Goal: Information Seeking & Learning: Check status

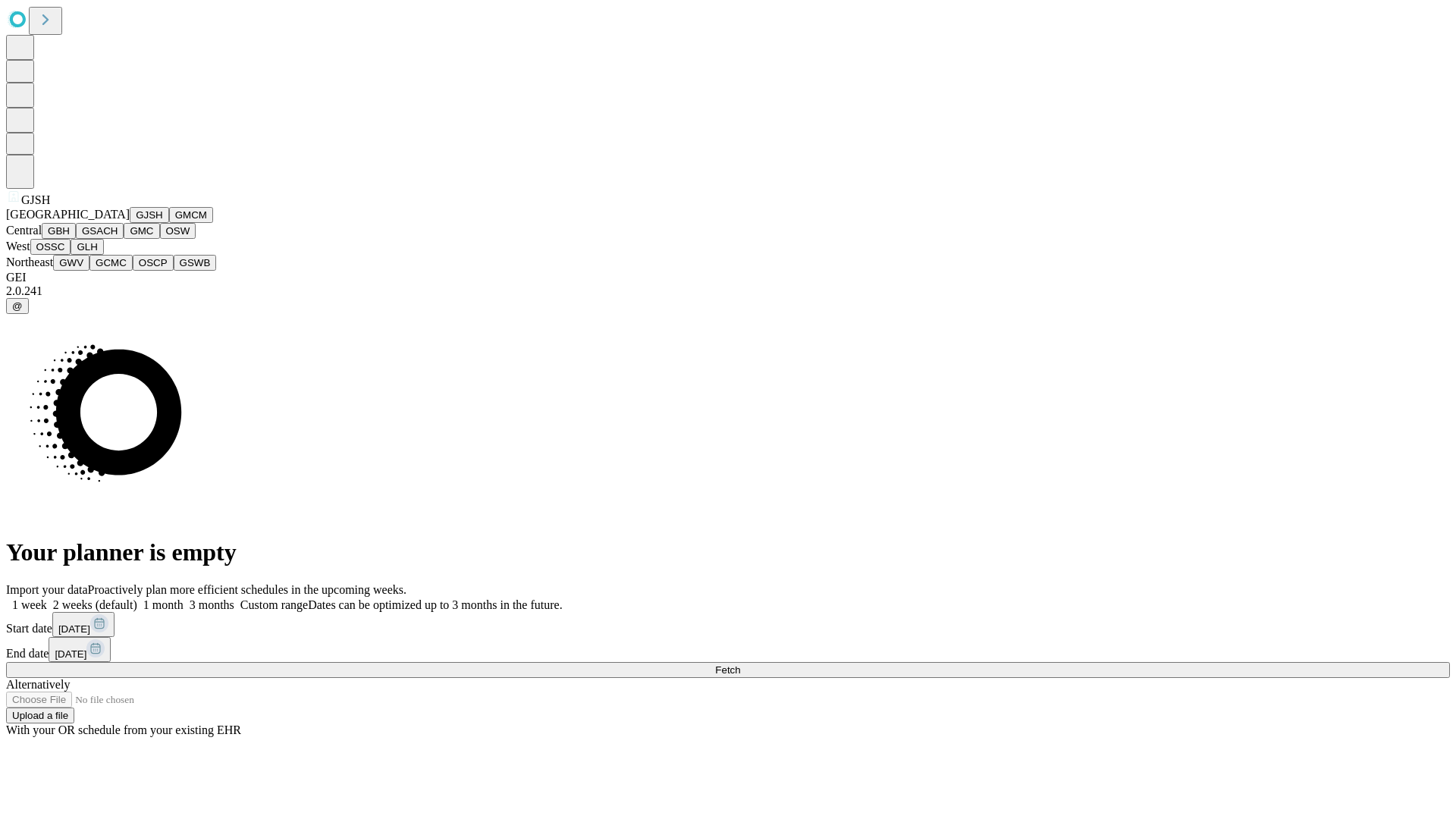
click at [130, 223] on button "GJSH" at bounding box center [149, 215] width 40 height 16
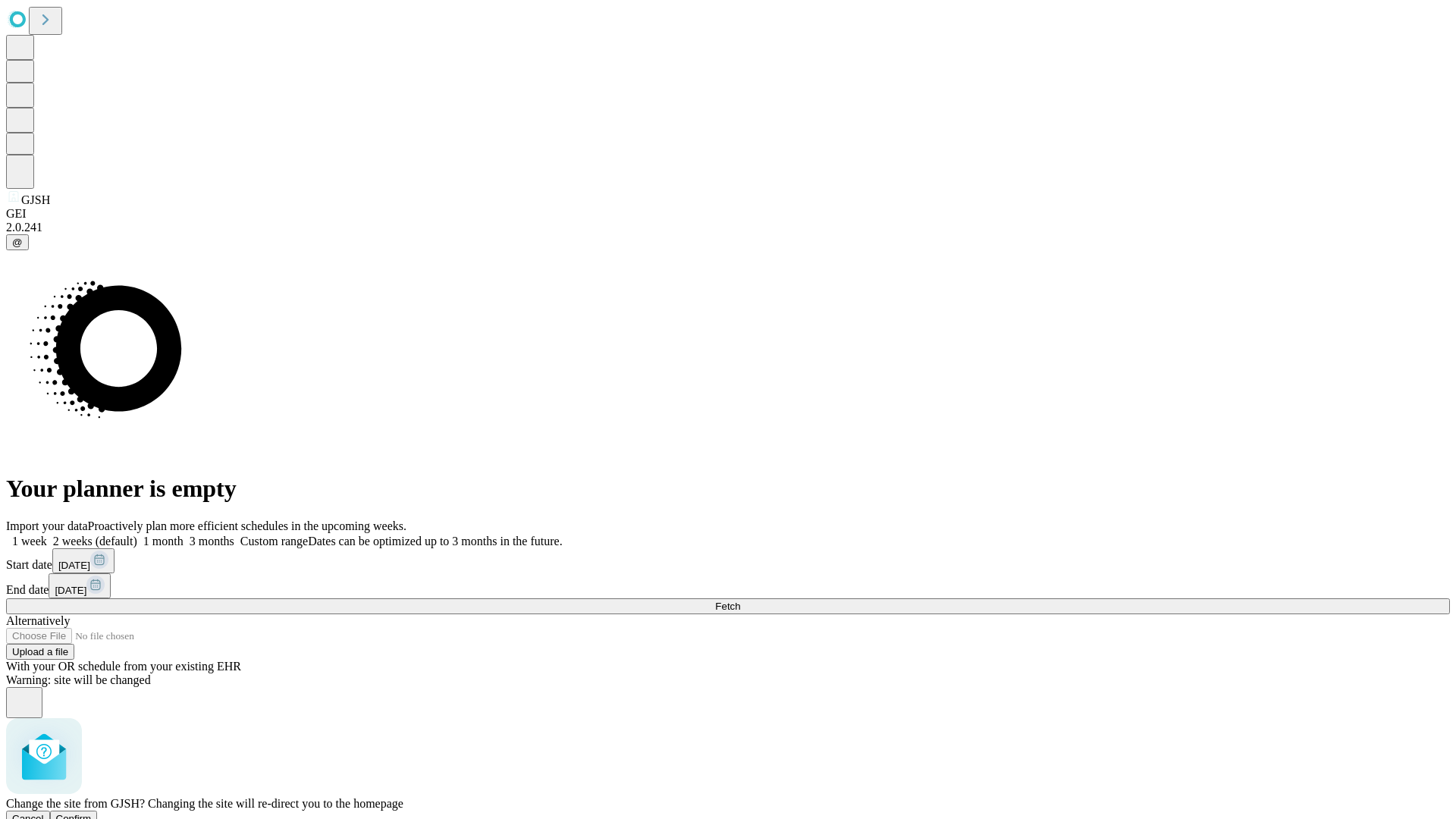
click at [92, 813] on span "Confirm" at bounding box center [74, 818] width 36 height 12
click at [47, 535] on label "1 week" at bounding box center [26, 541] width 41 height 13
click at [740, 600] on span "Fetch" at bounding box center [727, 606] width 25 height 12
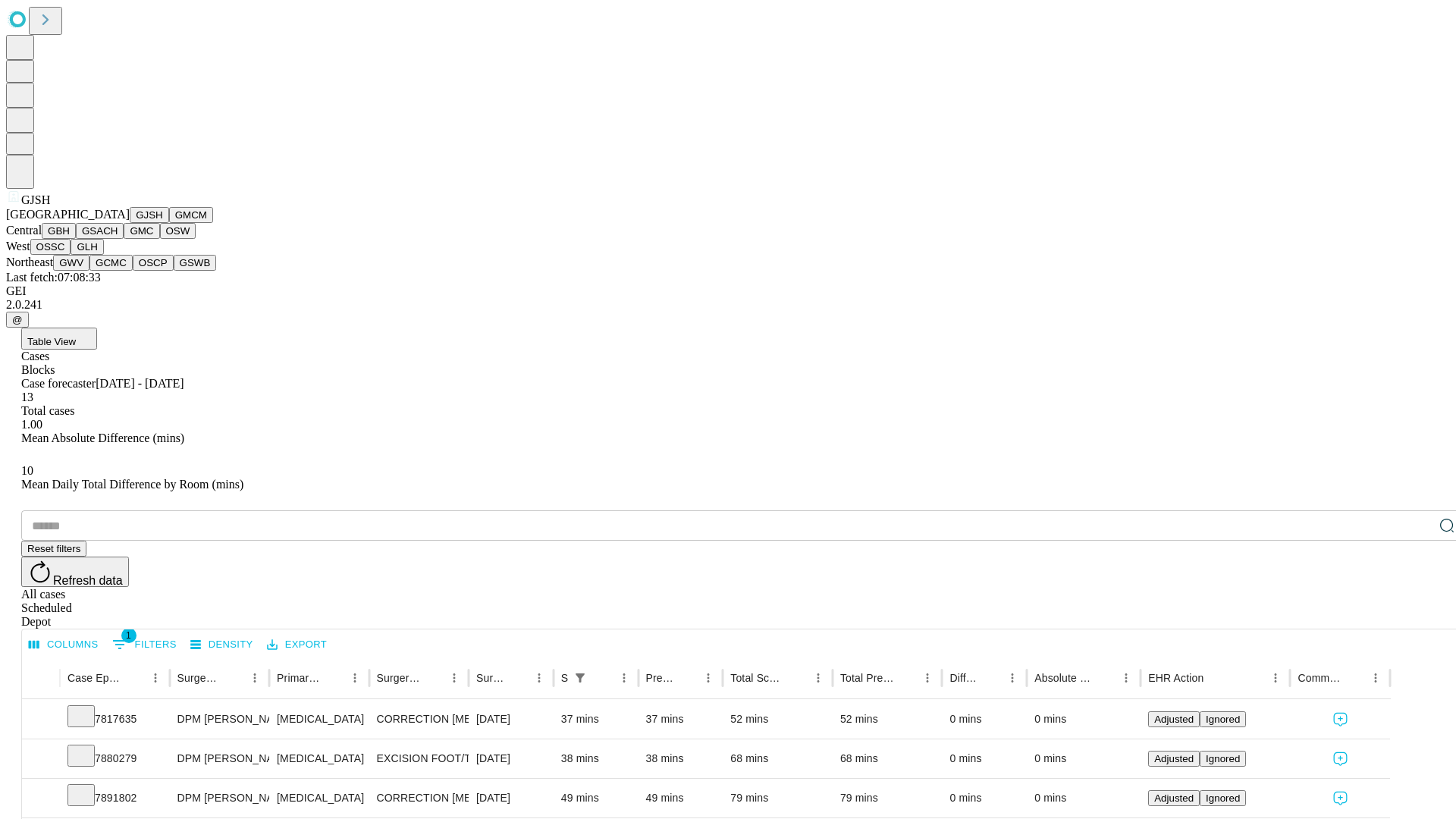
click at [169, 223] on button "GMCM" at bounding box center [191, 215] width 44 height 16
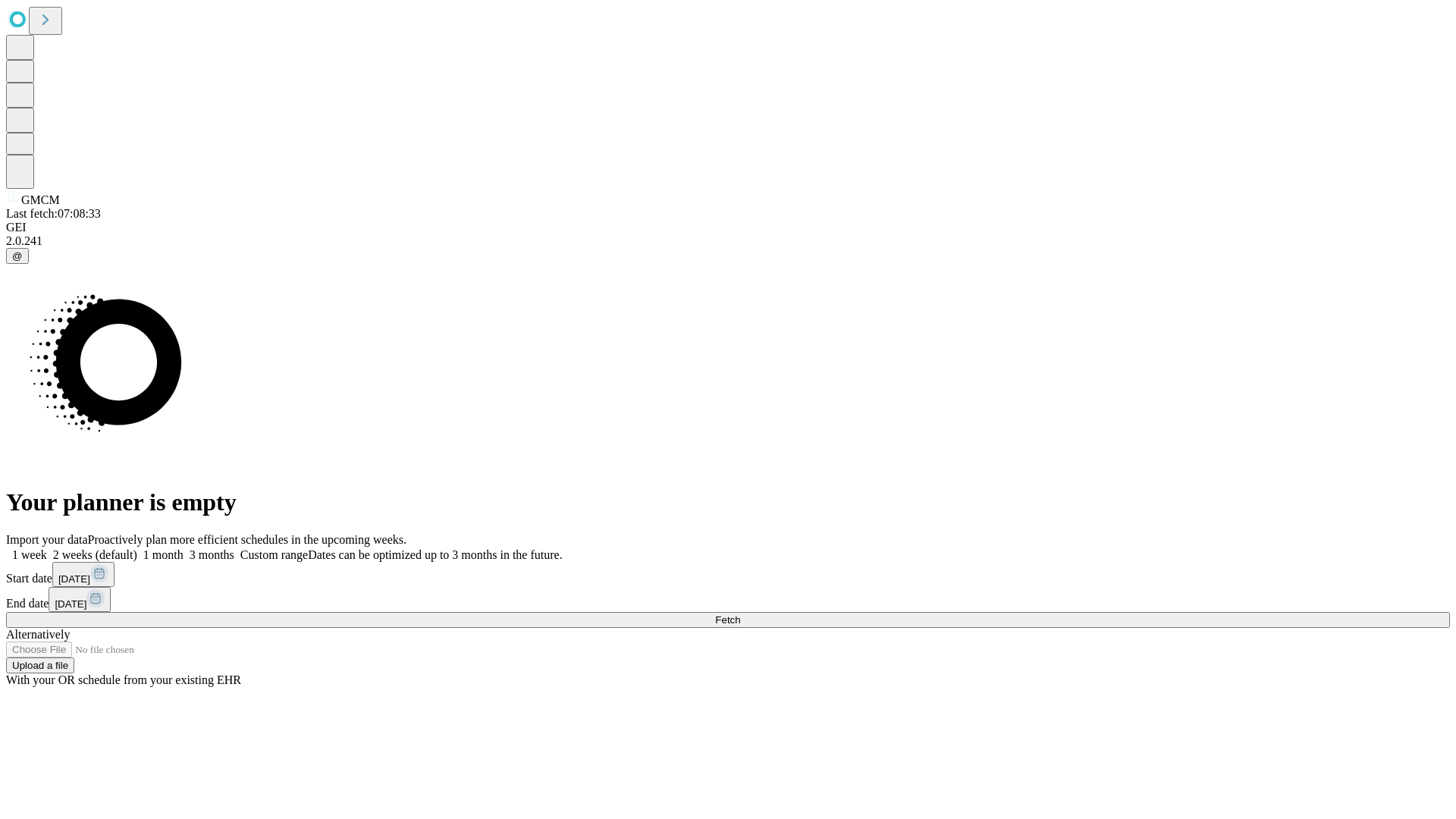
click at [47, 548] on label "1 week" at bounding box center [26, 554] width 41 height 13
click at [740, 614] on span "Fetch" at bounding box center [727, 620] width 25 height 12
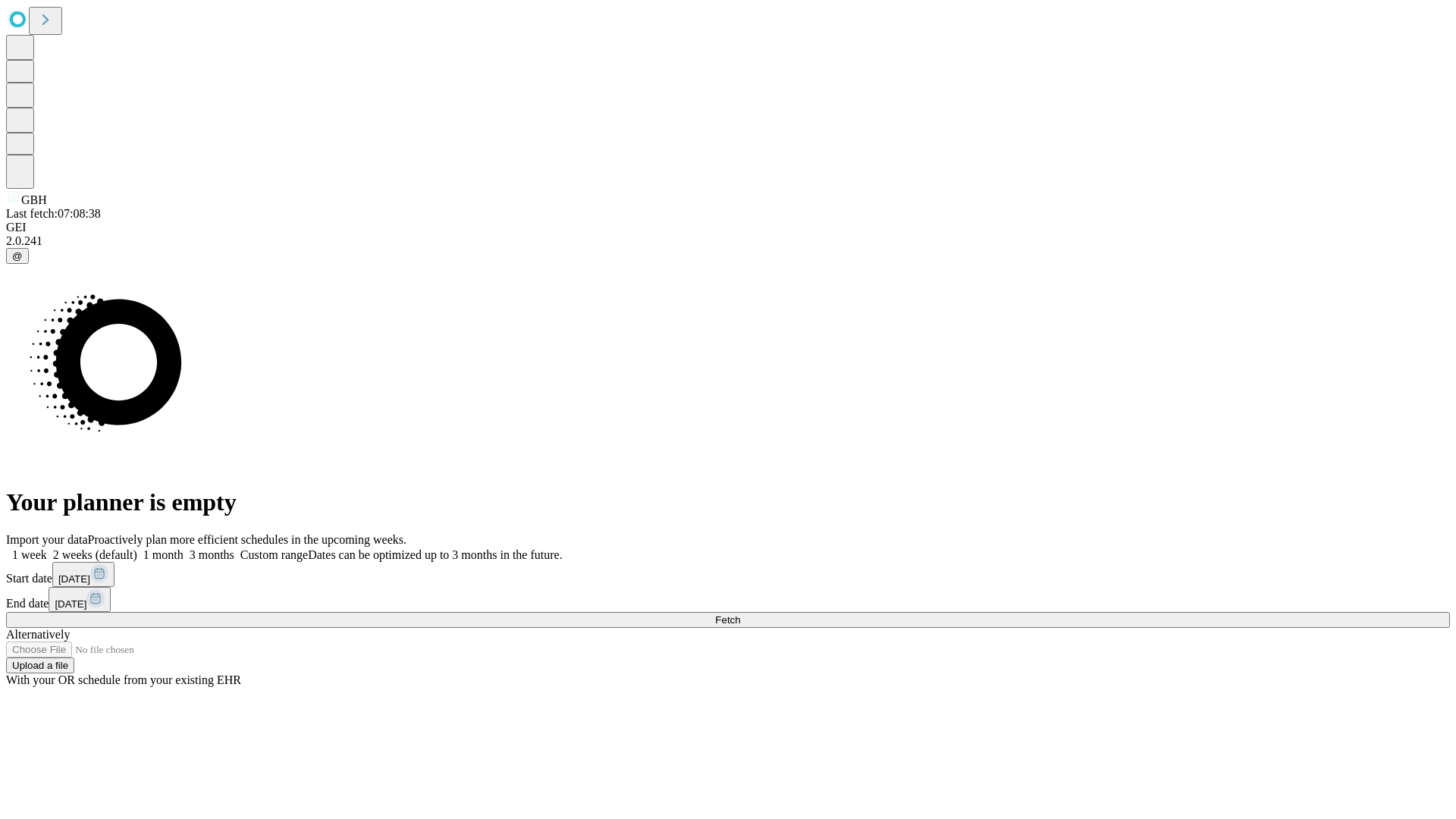
click at [47, 548] on label "1 week" at bounding box center [26, 554] width 41 height 13
click at [740, 614] on span "Fetch" at bounding box center [727, 620] width 25 height 12
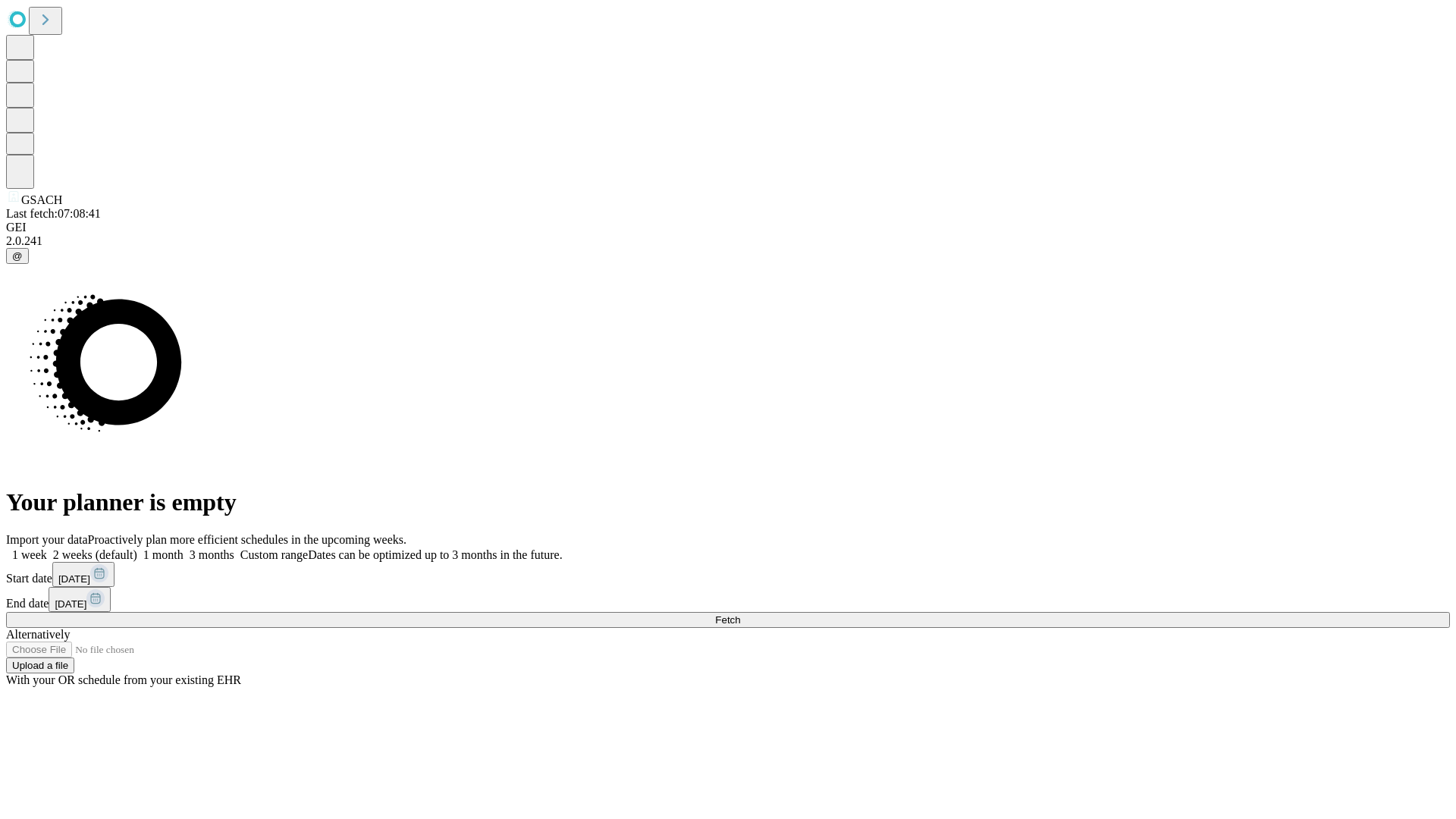
click at [47, 548] on label "1 week" at bounding box center [26, 554] width 41 height 13
click at [740, 614] on span "Fetch" at bounding box center [727, 620] width 25 height 12
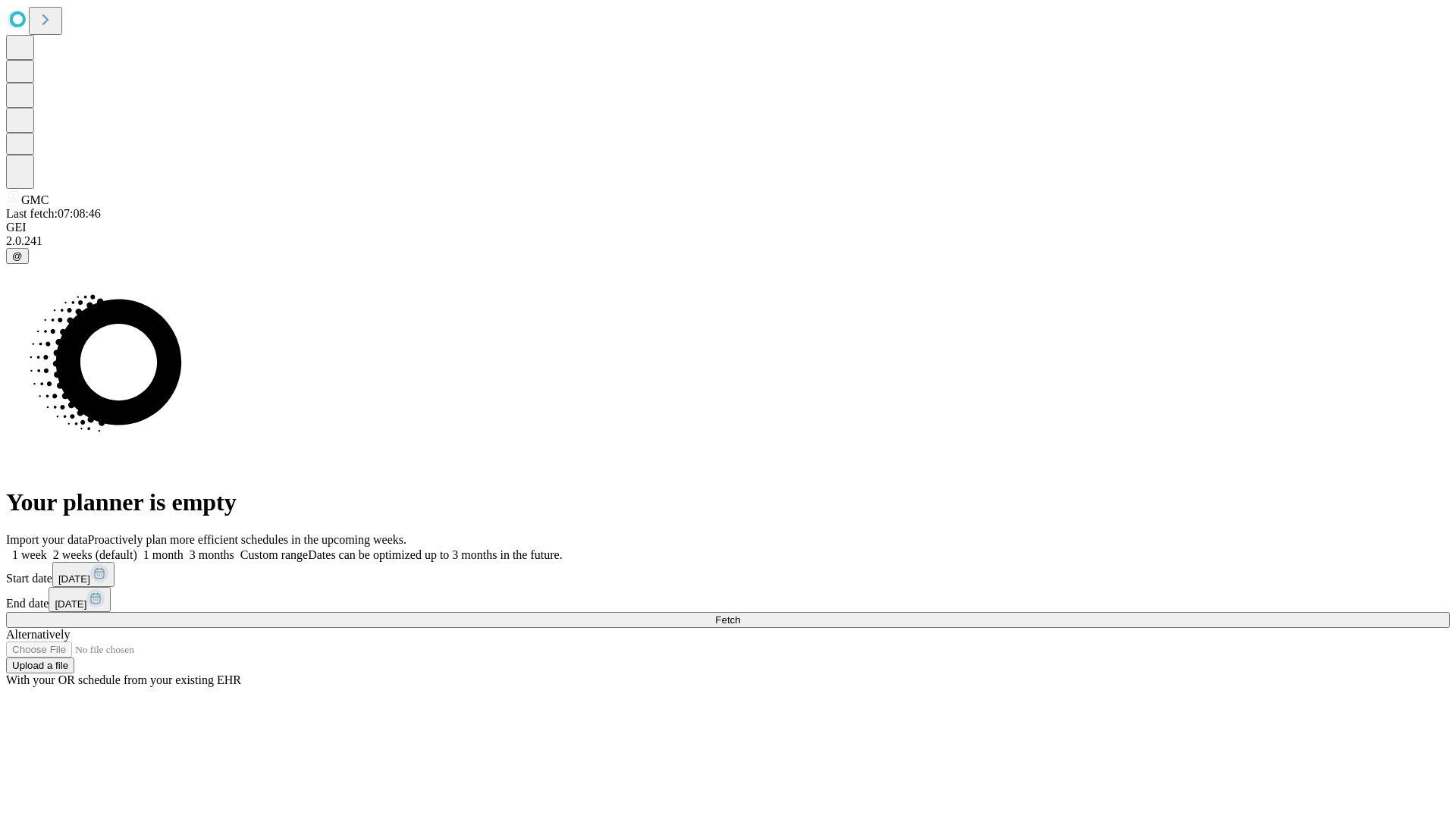
click at [47, 548] on label "1 week" at bounding box center [26, 554] width 41 height 13
click at [740, 614] on span "Fetch" at bounding box center [727, 620] width 25 height 12
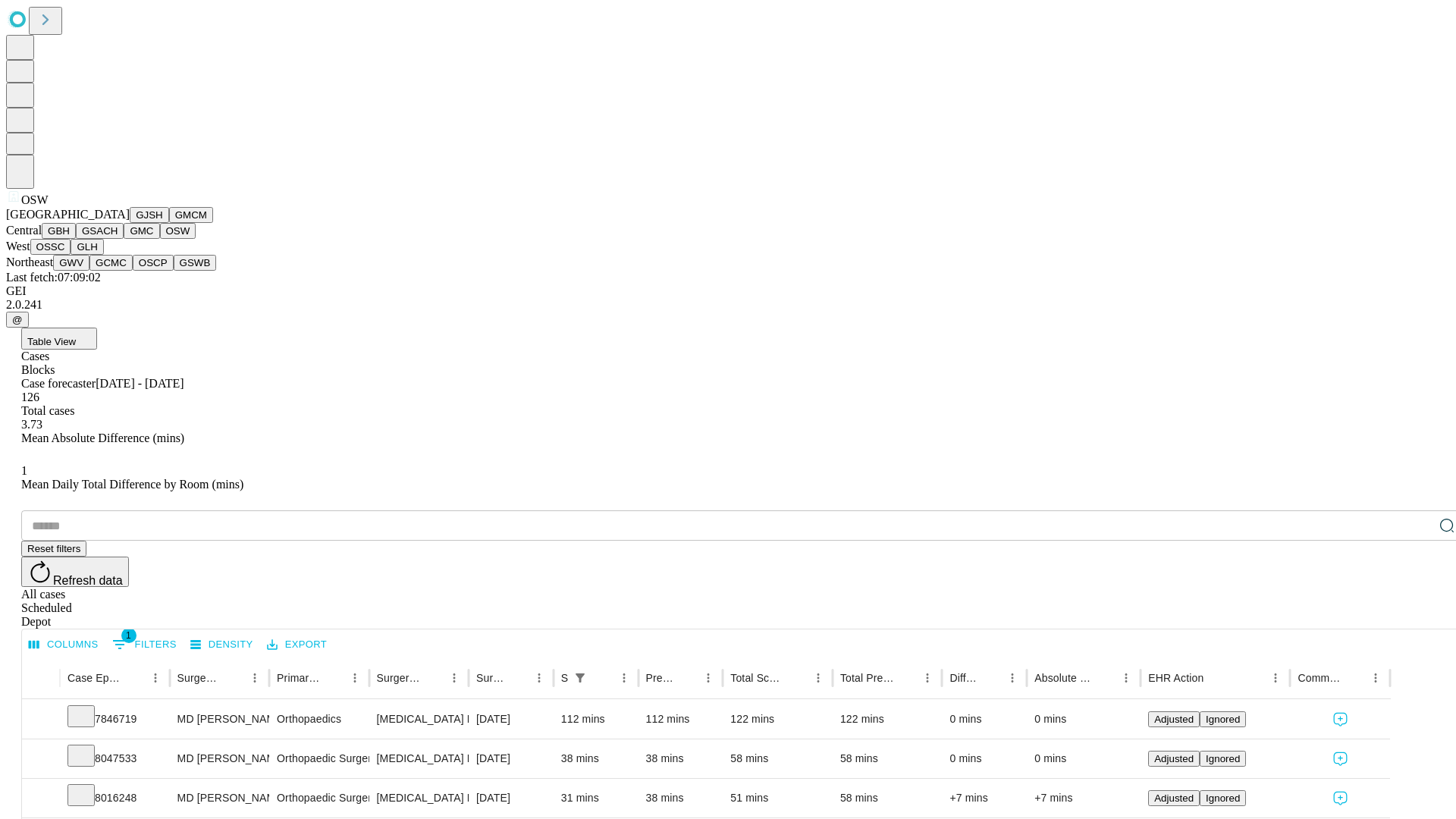
click at [72, 255] on button "OSSC" at bounding box center [51, 247] width 41 height 16
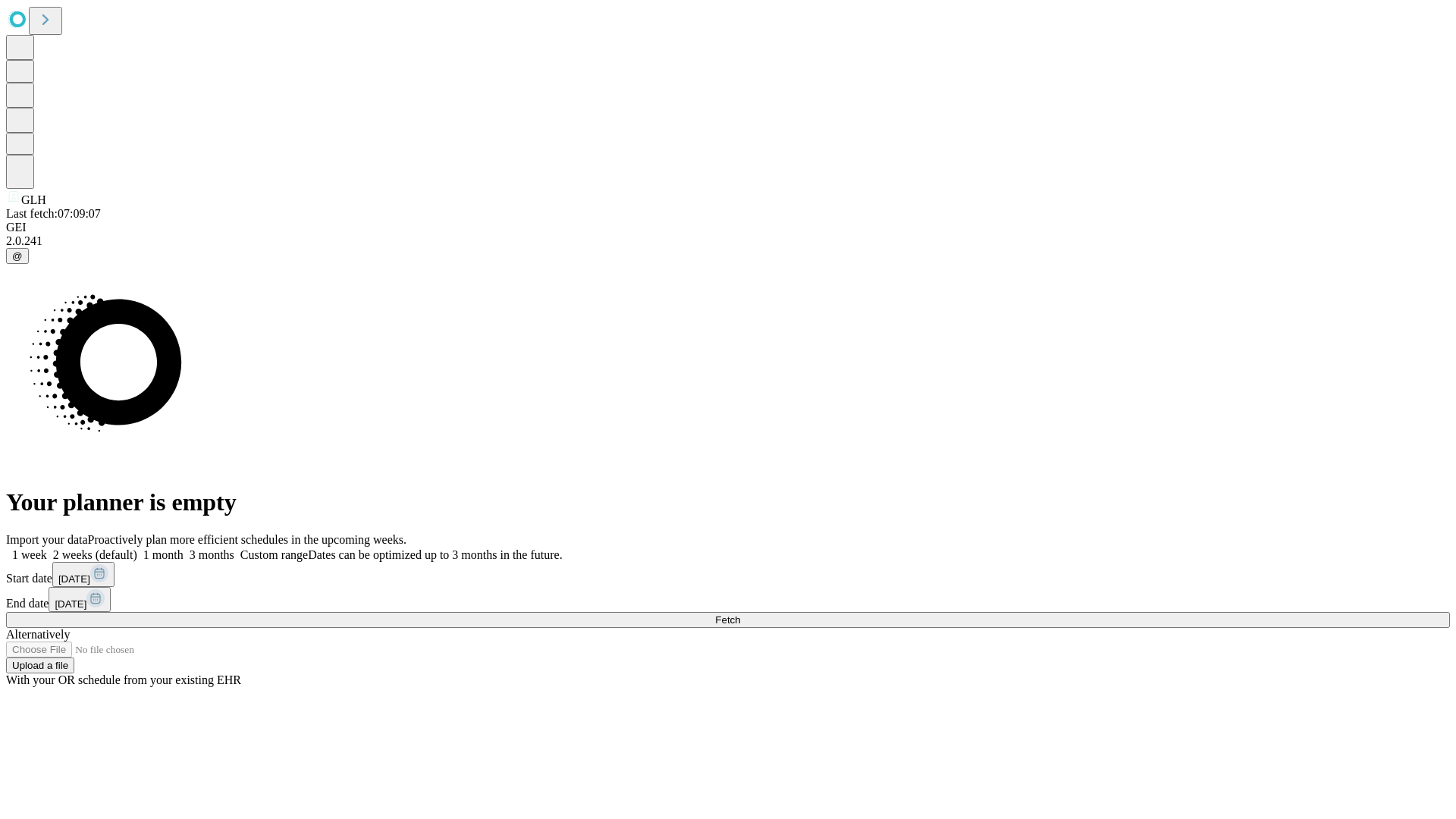
click at [740, 614] on span "Fetch" at bounding box center [727, 620] width 25 height 12
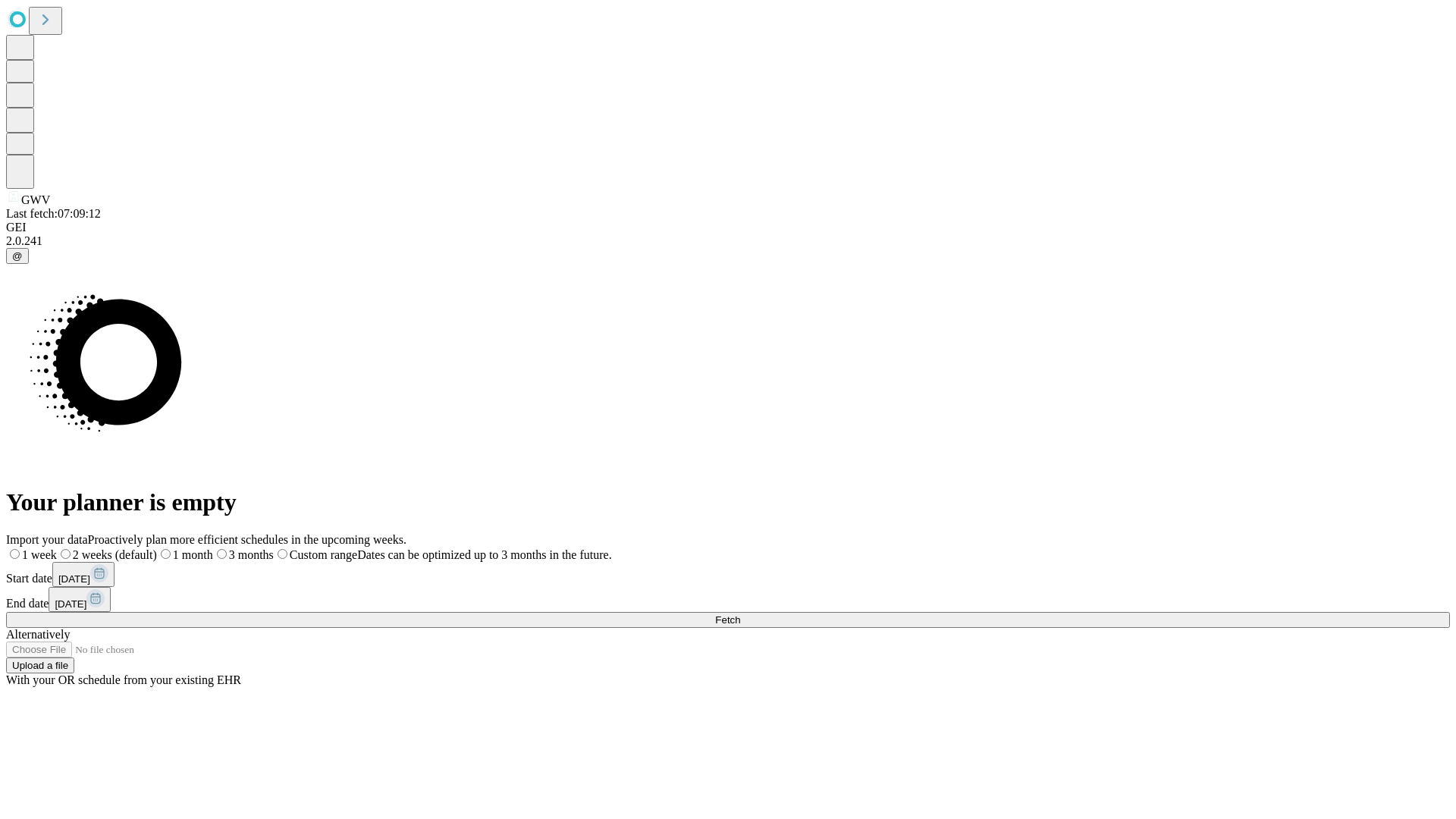
click at [57, 548] on label "1 week" at bounding box center [31, 554] width 51 height 13
click at [740, 614] on span "Fetch" at bounding box center [727, 620] width 25 height 12
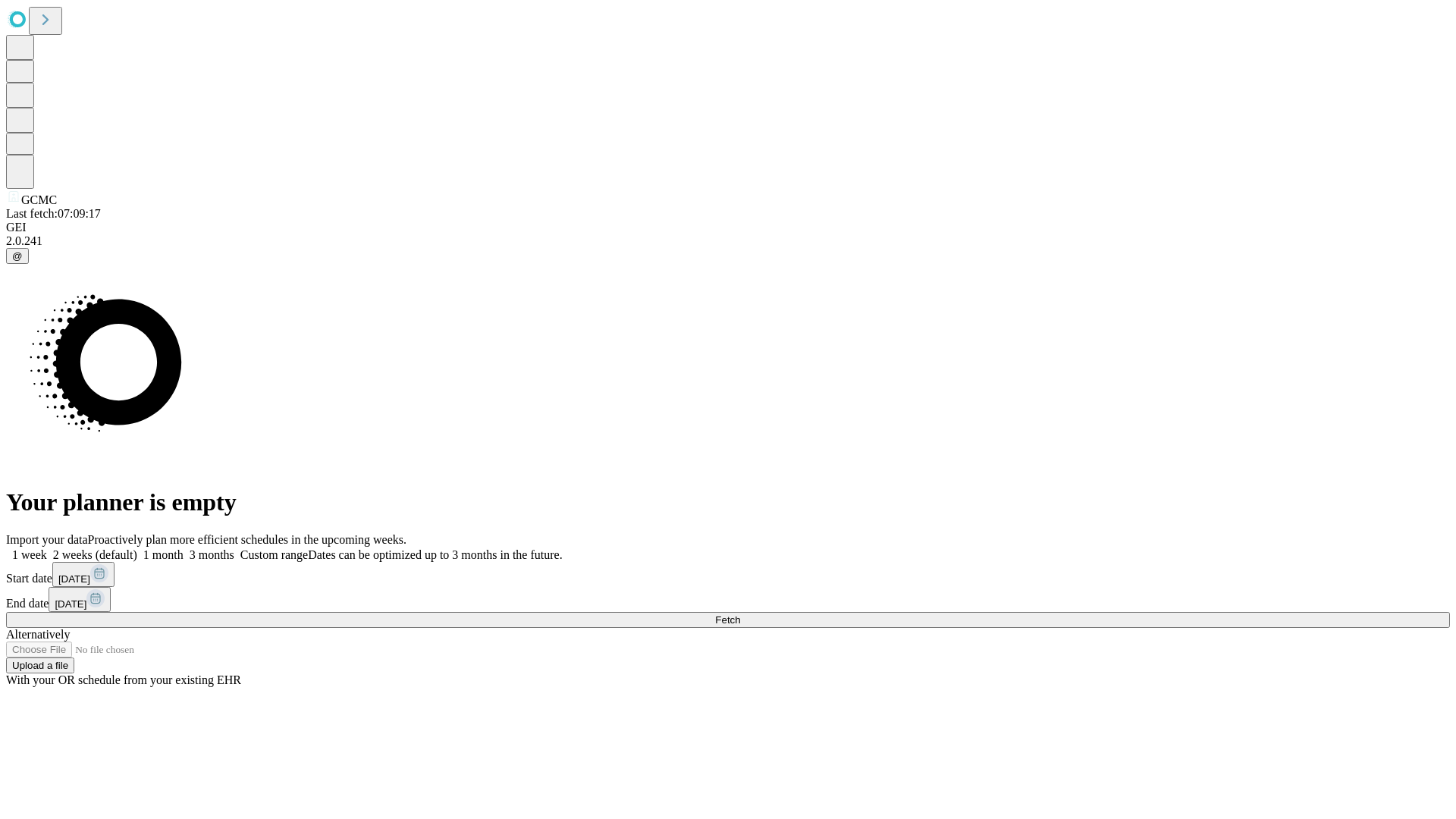
click at [740, 614] on span "Fetch" at bounding box center [727, 620] width 25 height 12
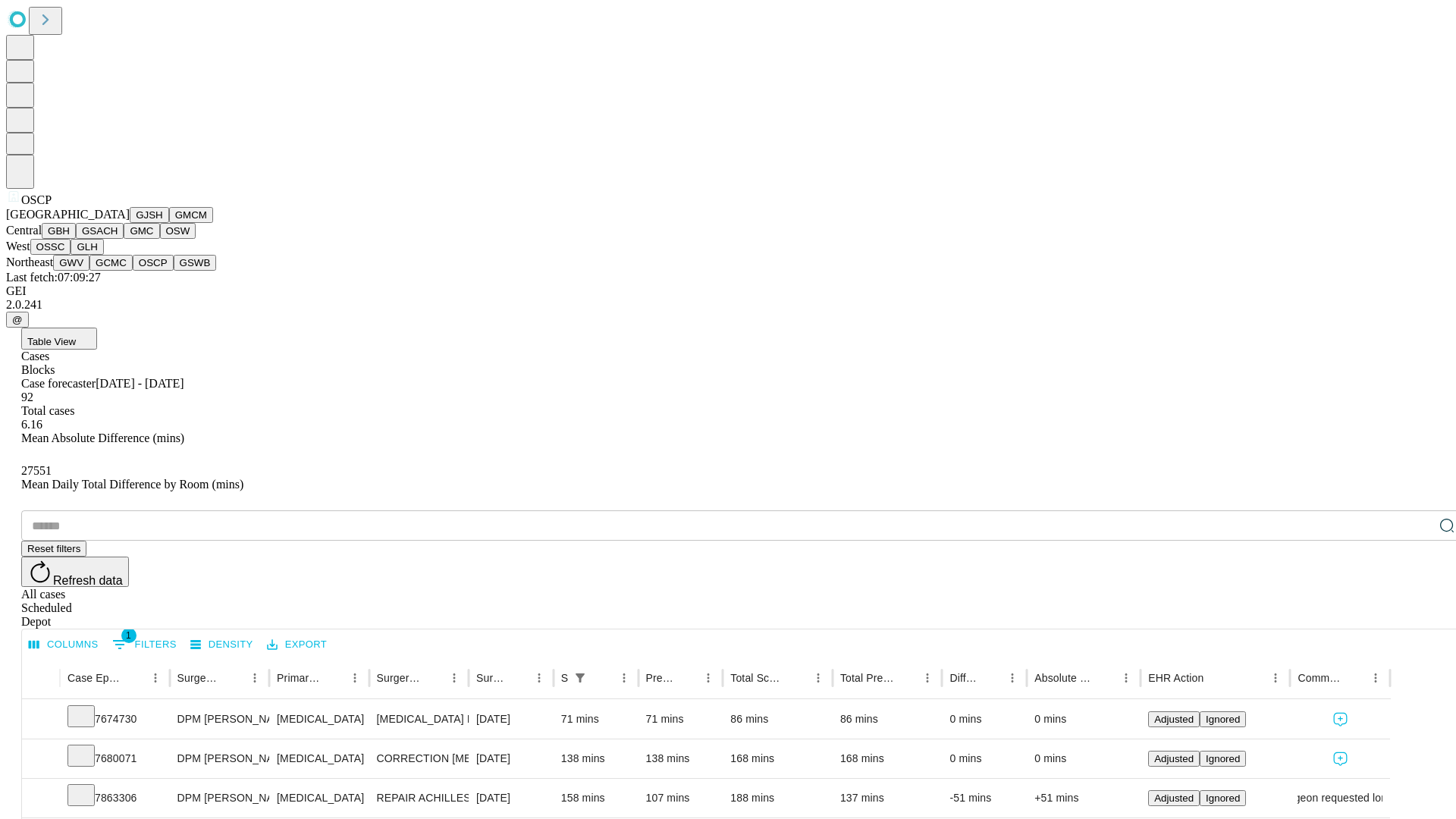
click at [174, 271] on button "GSWB" at bounding box center [195, 262] width 44 height 16
